Goal: Task Accomplishment & Management: Manage account settings

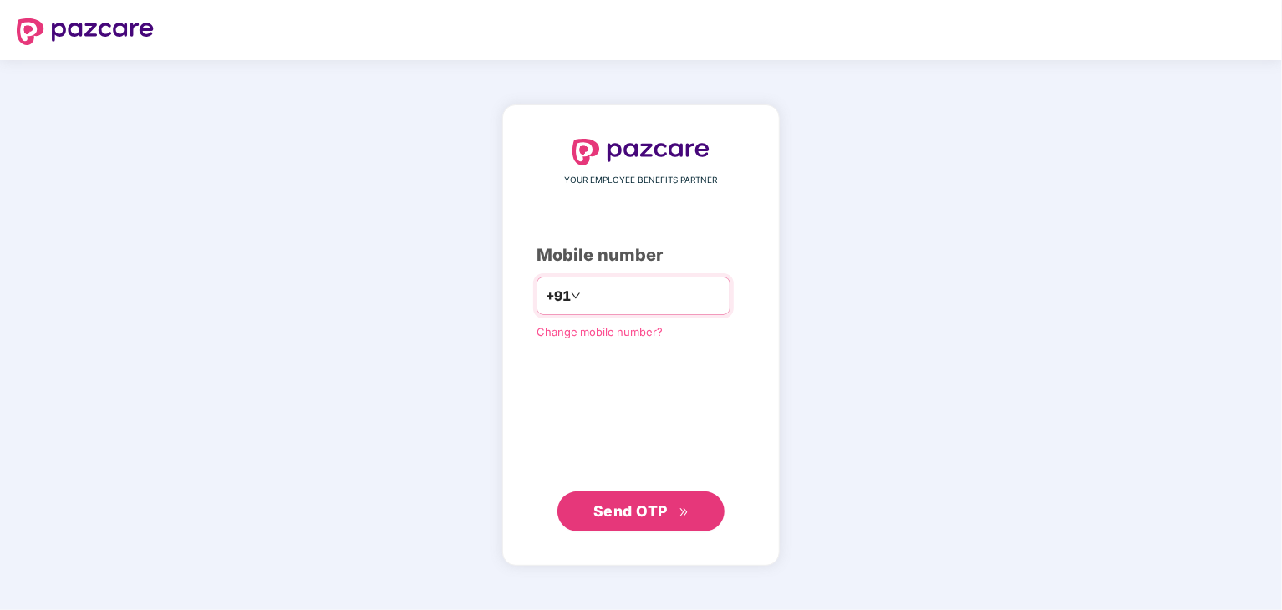
type input "**********"
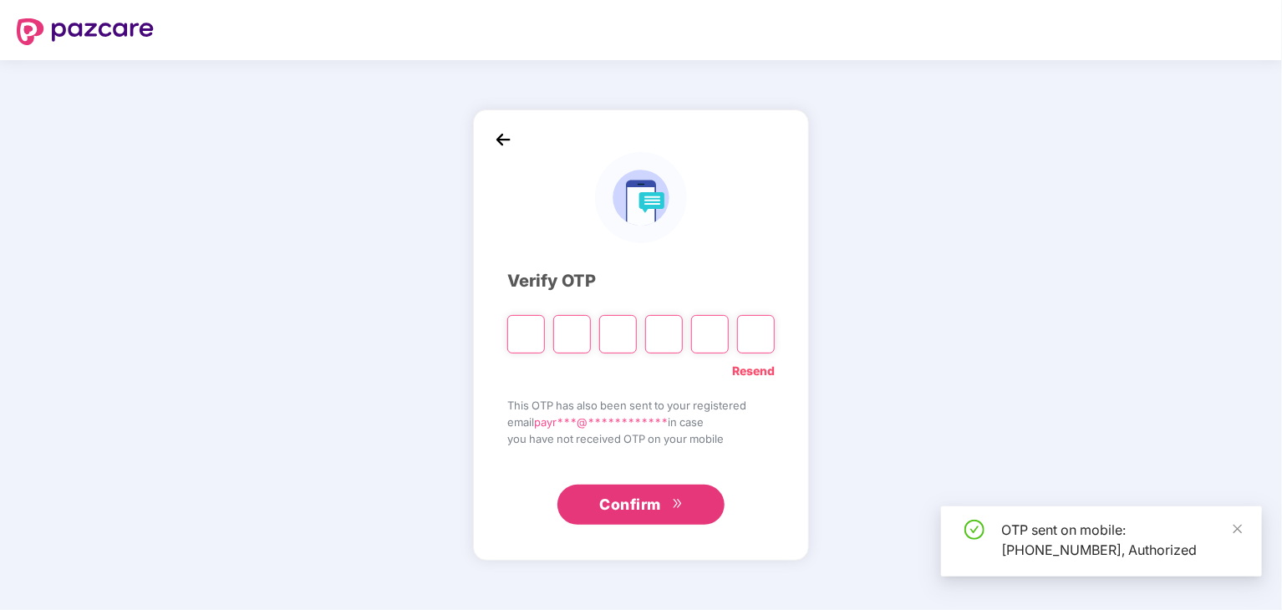
click at [524, 354] on div "Resend" at bounding box center [640, 366] width 267 height 27
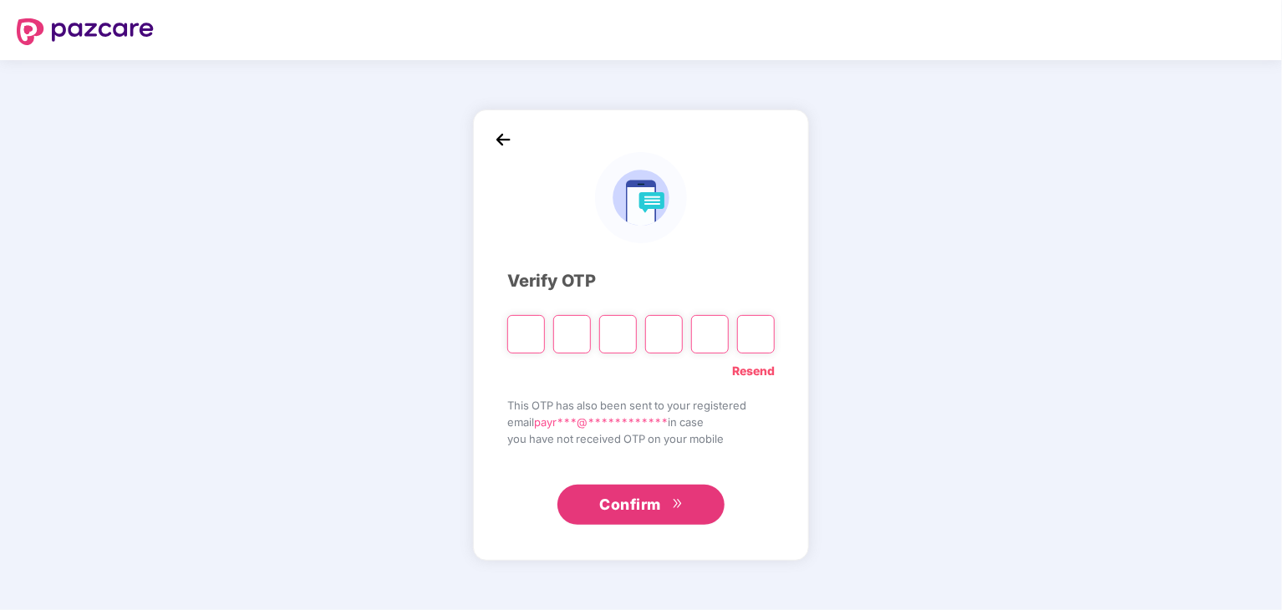
click at [529, 322] on input "Please enter verification code. Digit 1" at bounding box center [526, 334] width 38 height 38
type input "*"
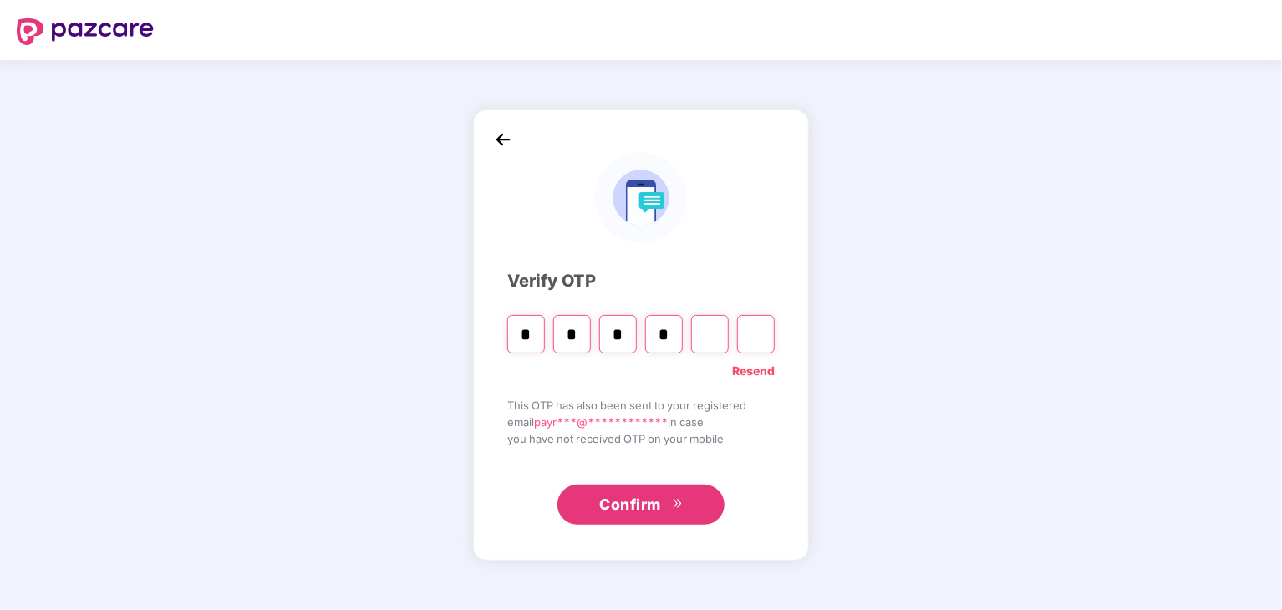
type input "*"
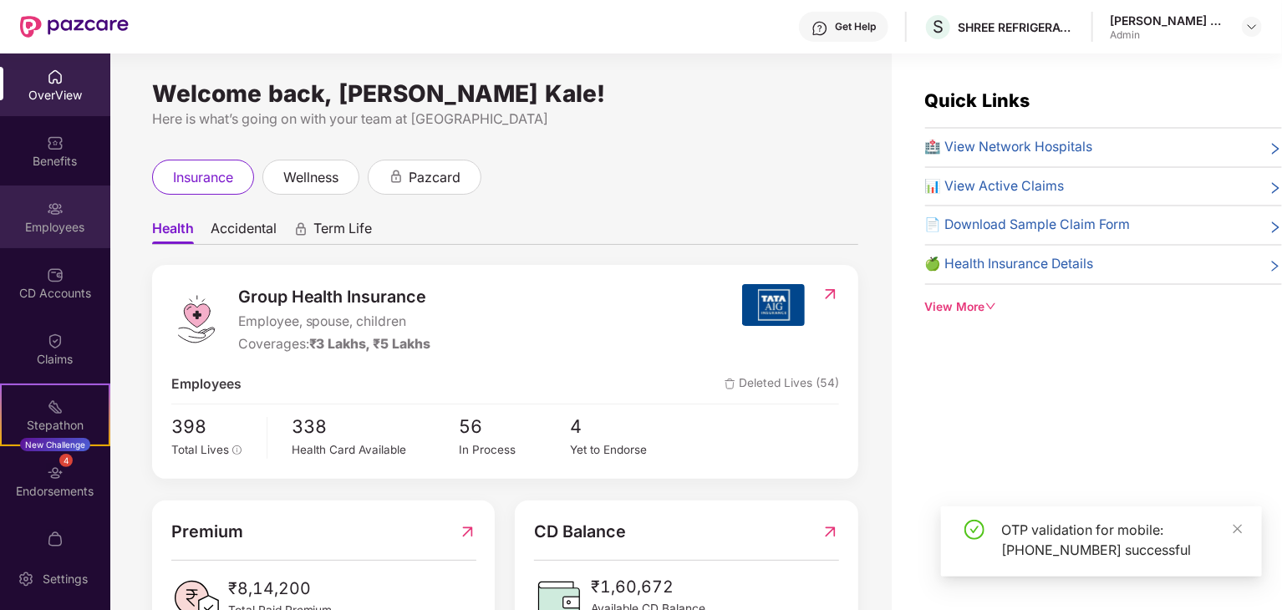
click at [38, 227] on div "Employees" at bounding box center [55, 227] width 110 height 17
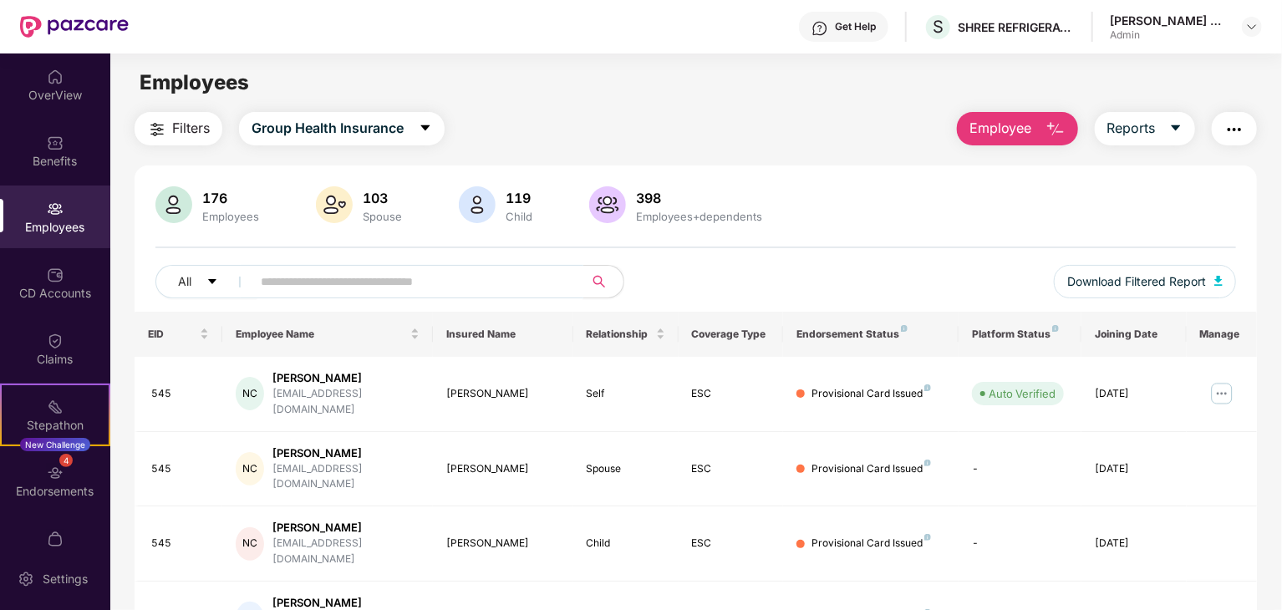
click at [292, 272] on input "text" at bounding box center [411, 281] width 300 height 25
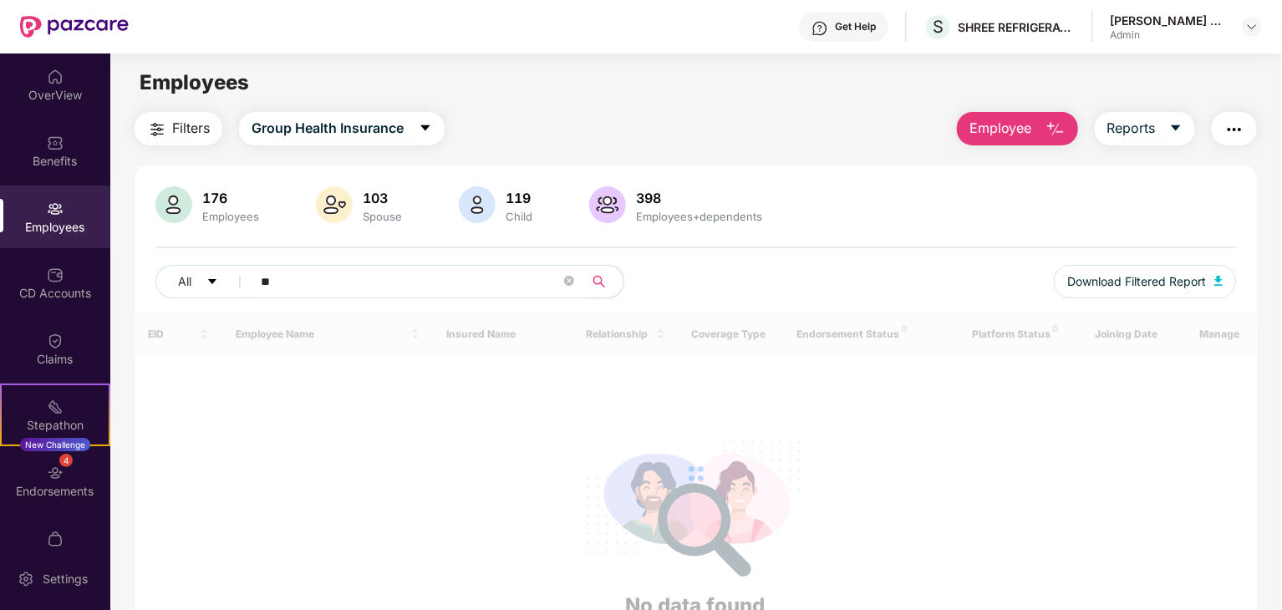
type input "*"
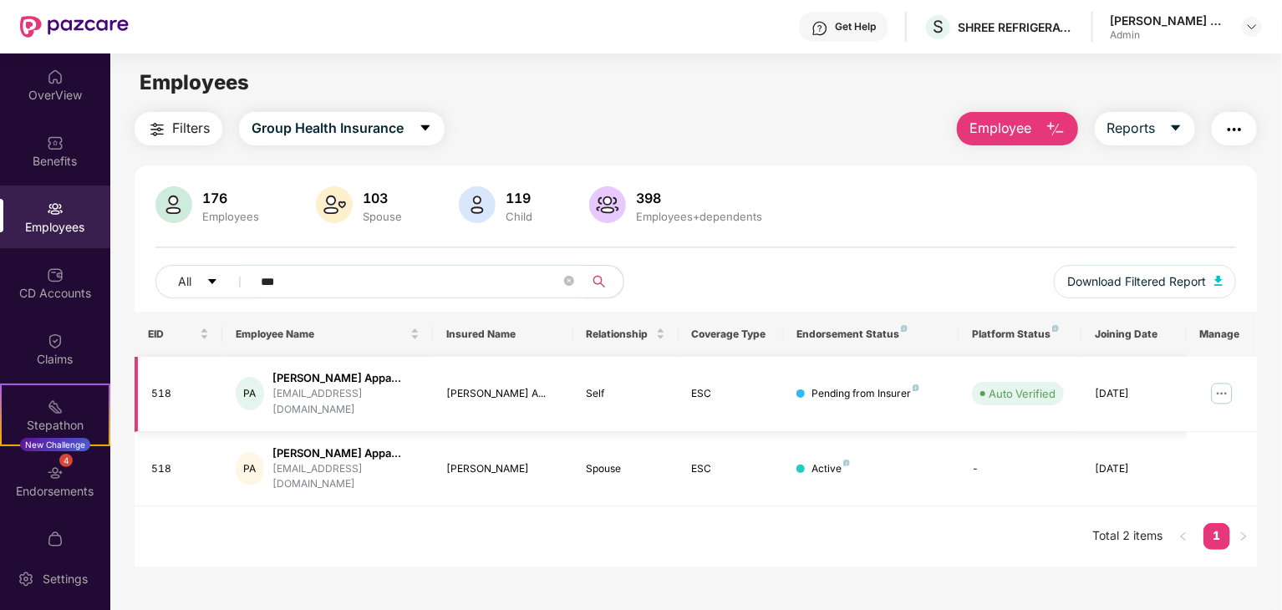
type input "***"
click at [1217, 389] on img at bounding box center [1221, 393] width 27 height 27
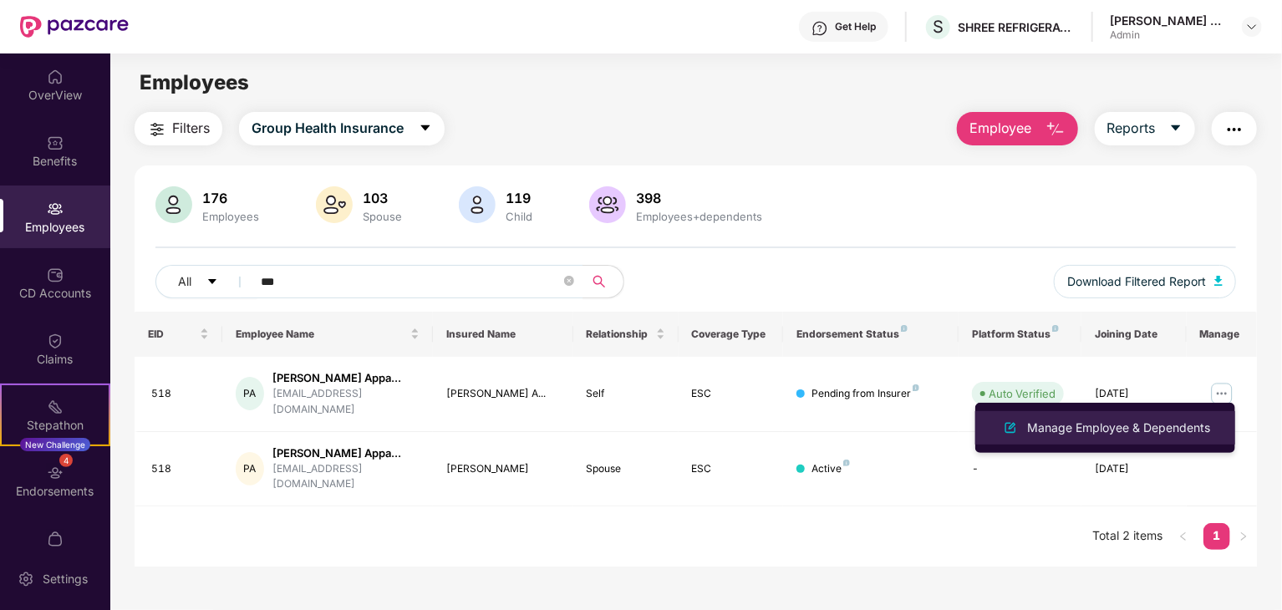
click at [1158, 436] on div "Manage Employee & Dependents" at bounding box center [1119, 428] width 190 height 18
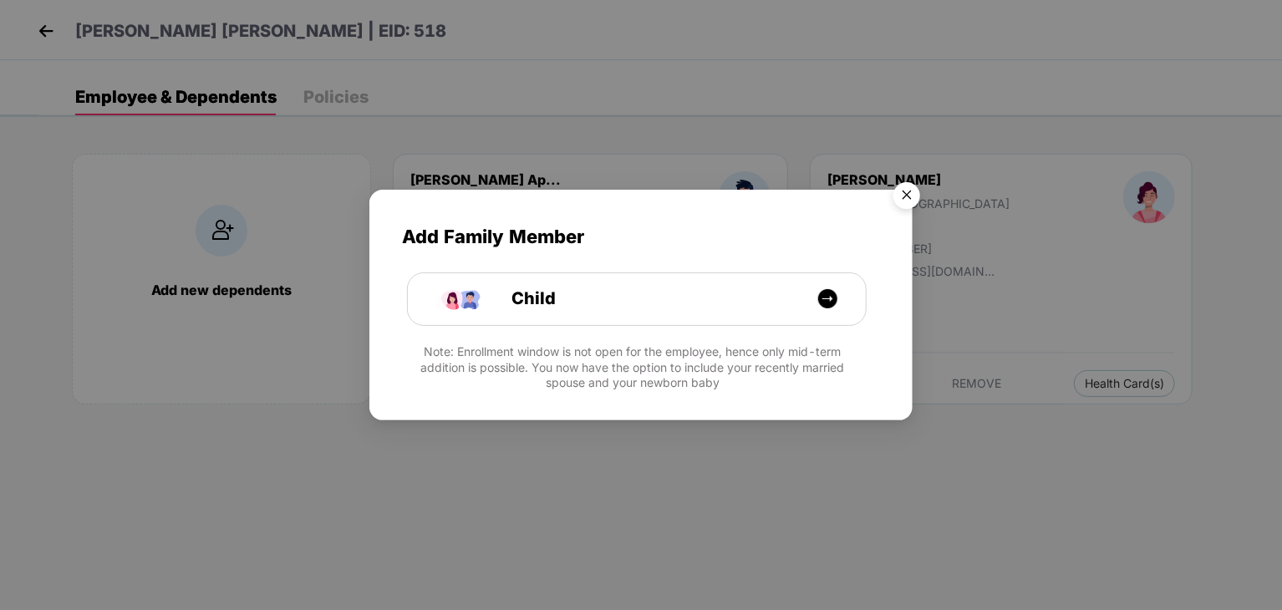
click at [899, 205] on img "Close" at bounding box center [906, 198] width 47 height 47
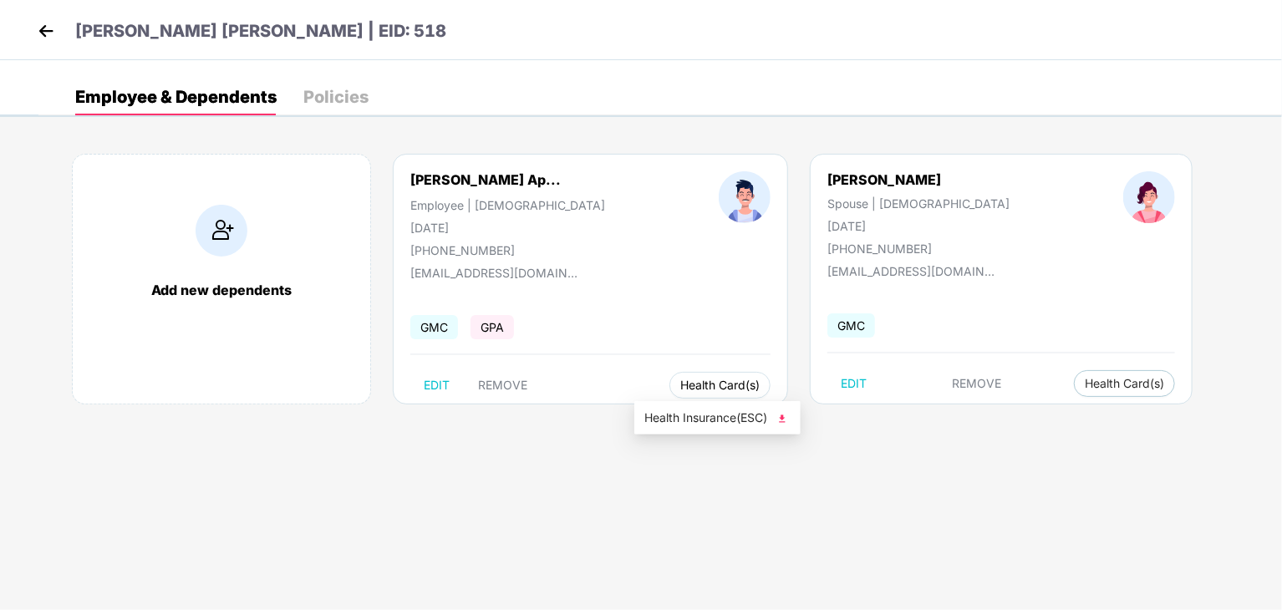
click at [680, 389] on span "Health Card(s)" at bounding box center [719, 385] width 79 height 8
click at [701, 419] on span "Health Insurance(ESC)" at bounding box center [717, 418] width 146 height 18
click at [374, 47] on header "[PERSON_NAME] [PERSON_NAME] | EID: 518" at bounding box center [239, 33] width 413 height 30
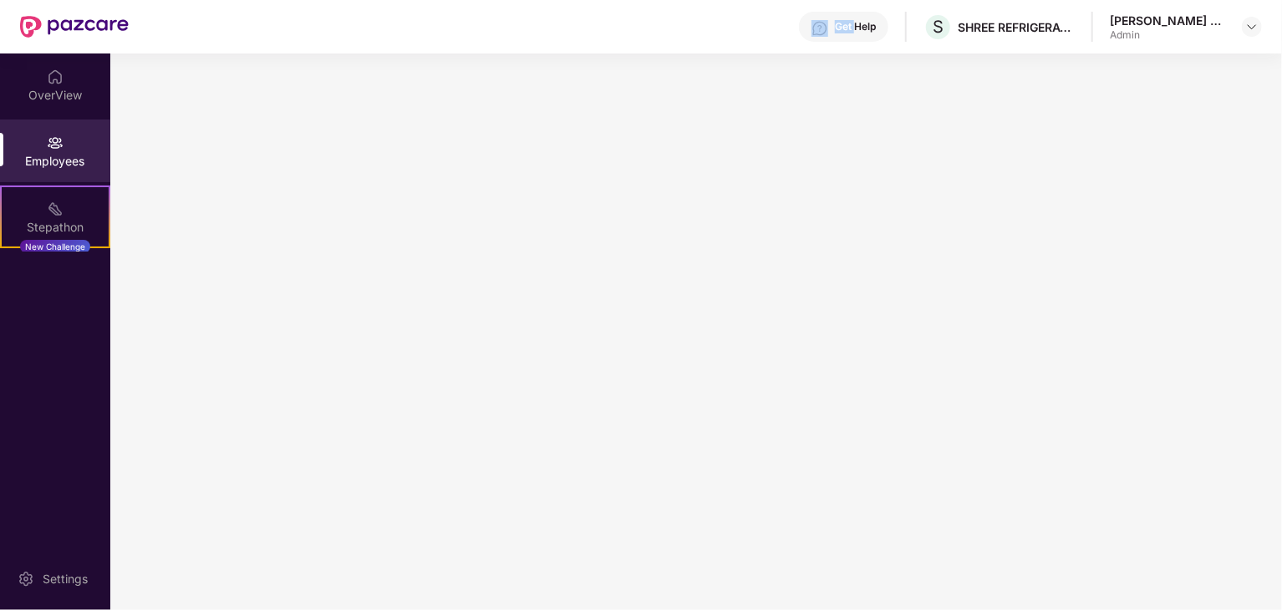
click at [374, 47] on div "Get Help S SHREE REFRIGERATIONS LIMITED [PERSON_NAME] Kale Admin" at bounding box center [695, 26] width 1133 height 53
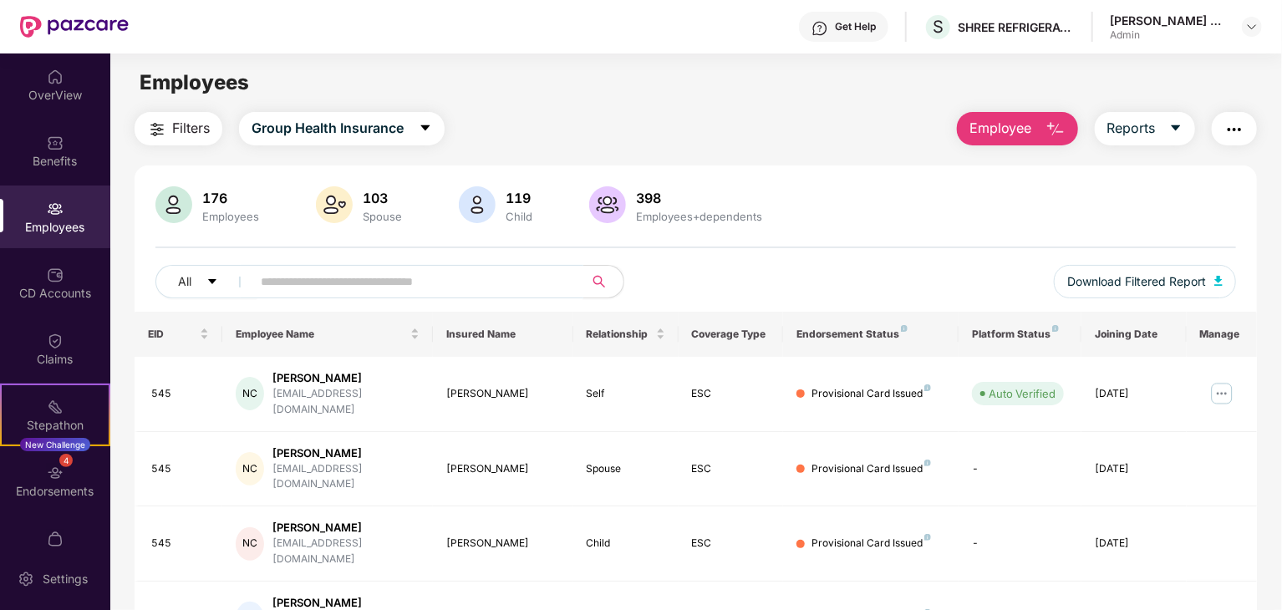
click at [318, 281] on input "text" at bounding box center [411, 281] width 300 height 25
click at [602, 394] on div "Self" at bounding box center [626, 394] width 79 height 16
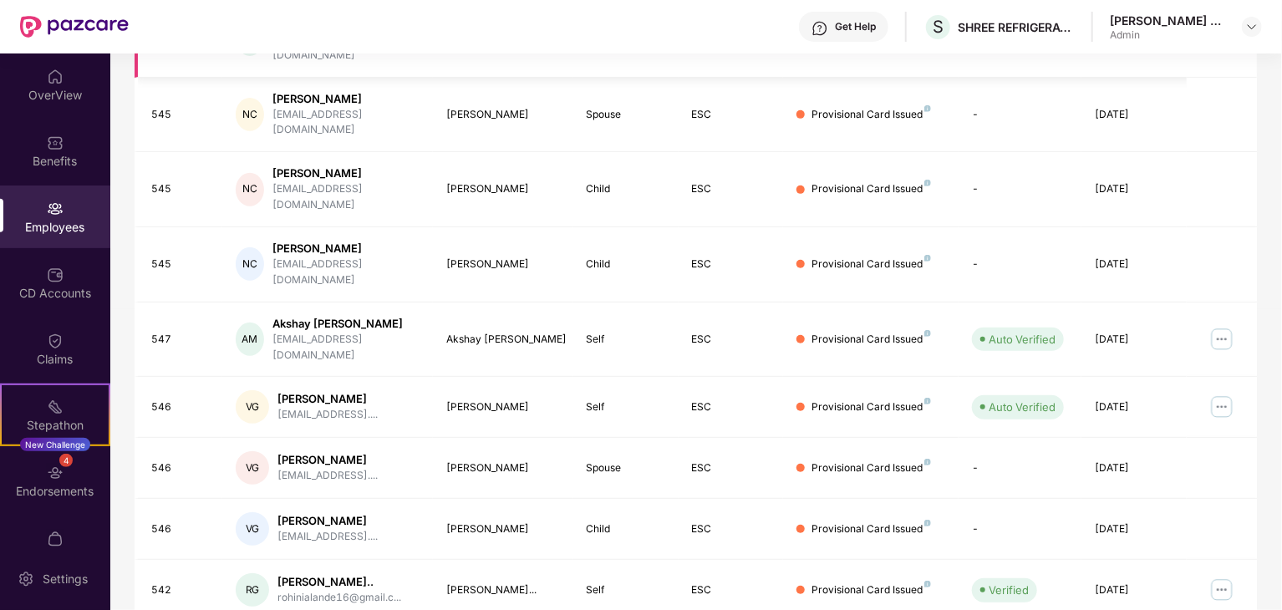
scroll to position [368, 0]
